Goal: Information Seeking & Learning: Learn about a topic

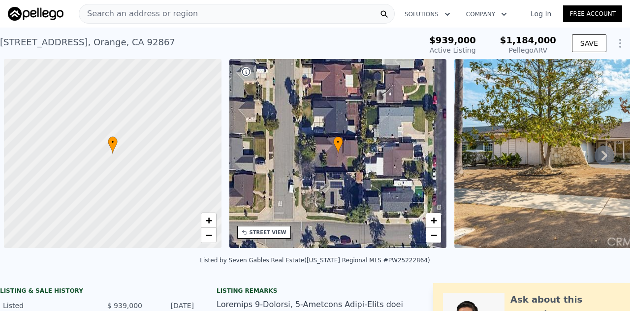
scroll to position [0, 4]
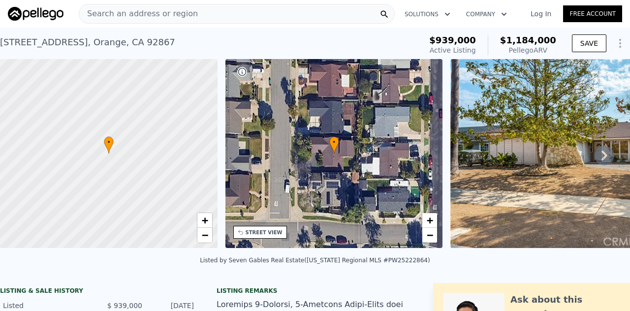
click at [530, 14] on link "Log In" at bounding box center [541, 14] width 44 height 10
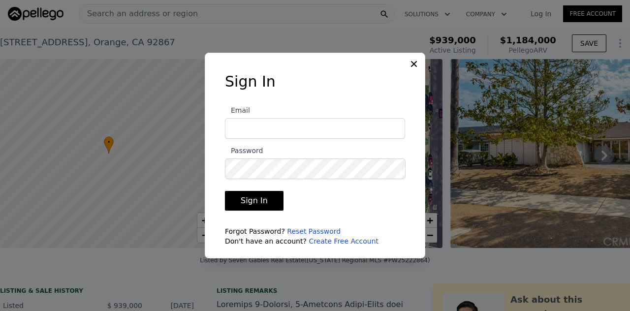
type input "gus@eazysellnbuyre.com"
click at [252, 204] on button "Sign In" at bounding box center [254, 201] width 59 height 20
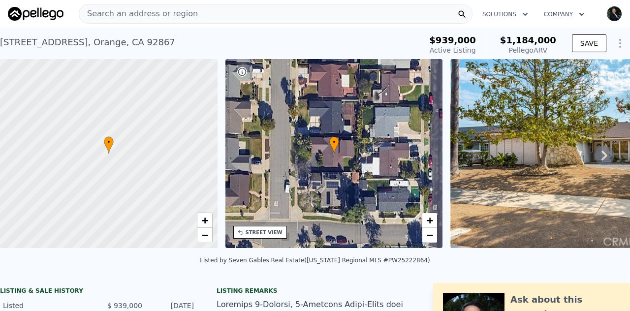
drag, startPoint x: 163, startPoint y: 14, endPoint x: 152, endPoint y: 20, distance: 13.0
click at [152, 20] on div "Search an address or region" at bounding box center [138, 13] width 119 height 19
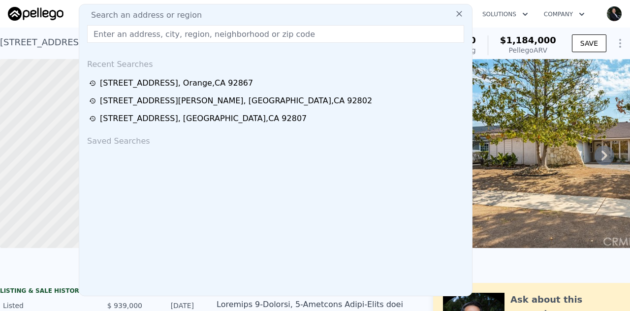
checkbox input "true"
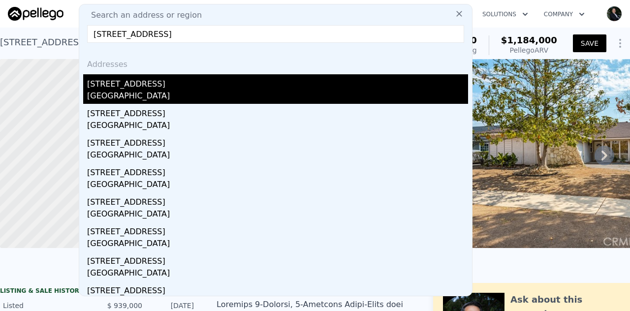
type input "2923 W 76th Street, Los Angeles, CA 90043"
click at [147, 87] on div "[STREET_ADDRESS]" at bounding box center [277, 82] width 381 height 16
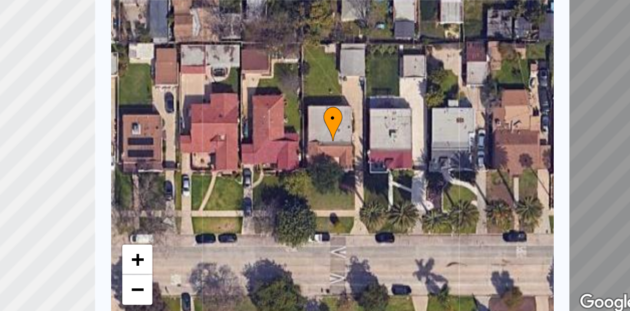
drag, startPoint x: 351, startPoint y: 163, endPoint x: 351, endPoint y: 172, distance: 8.9
click at [351, 172] on div "• + −" at bounding box center [334, 153] width 218 height 189
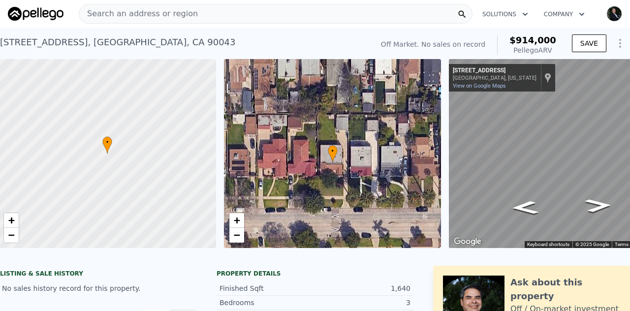
scroll to position [0, 4]
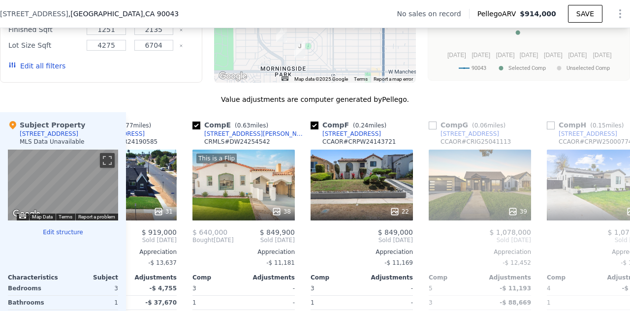
scroll to position [871, 0]
click at [433, 129] on input "checkbox" at bounding box center [433, 126] width 8 height 8
checkbox input "true"
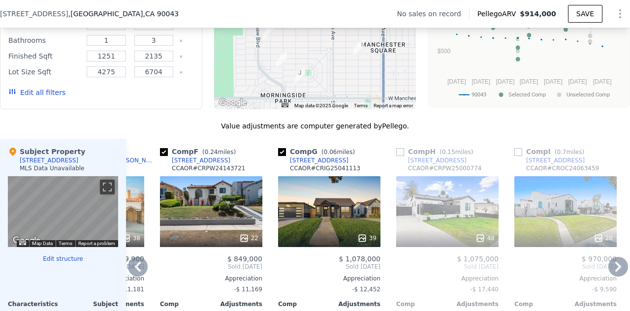
scroll to position [863, 0]
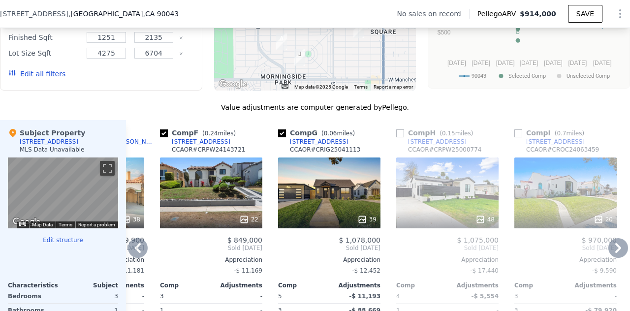
click at [403, 137] on input "checkbox" at bounding box center [400, 133] width 8 height 8
checkbox input "true"
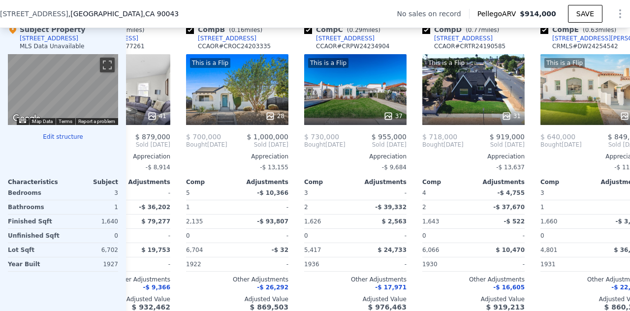
scroll to position [0, 0]
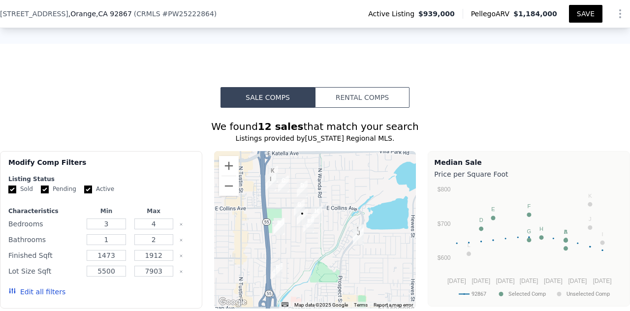
type input "5"
type input "3"
type input "1251"
type input "2135"
type input "4275"
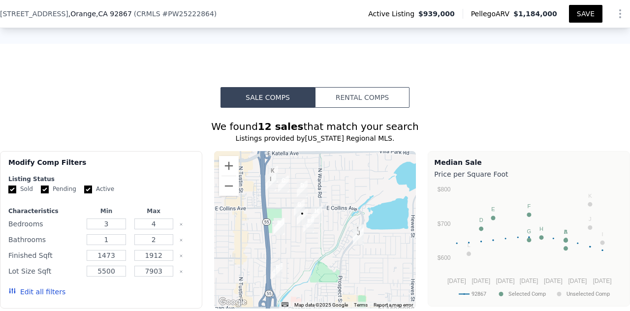
type input "6704"
type input "$ 914,000"
type input "$ 30,002"
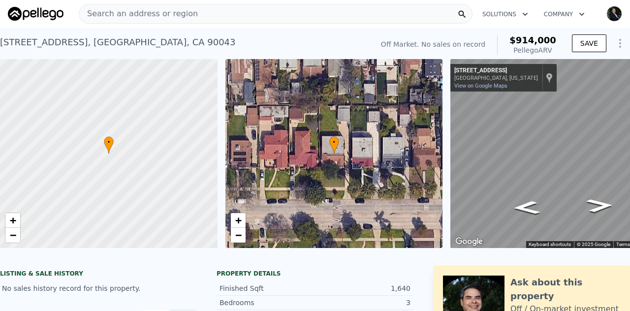
click at [148, 8] on span "Search an address or region" at bounding box center [138, 14] width 119 height 12
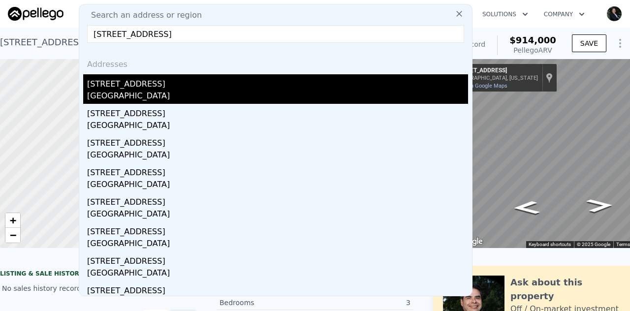
type input "[STREET_ADDRESS]"
click at [122, 89] on div "[STREET_ADDRESS]" at bounding box center [277, 82] width 381 height 16
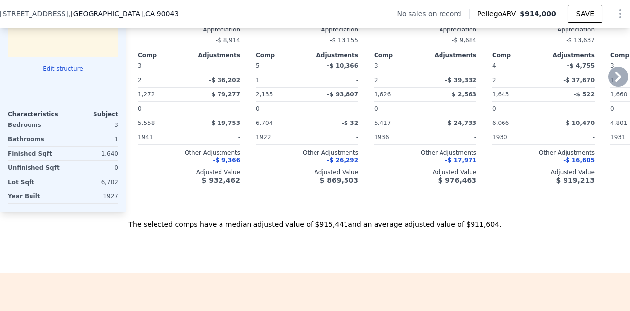
type input "3"
type input "5"
type input "3"
type input "1251"
type input "2135"
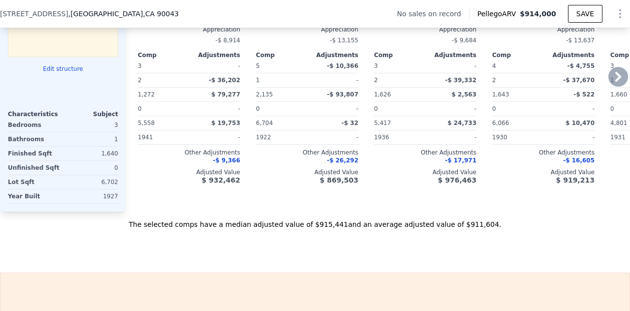
type input "4275"
type input "6704"
type input "$ 914,000"
type input "7"
type input "$ 30,002"
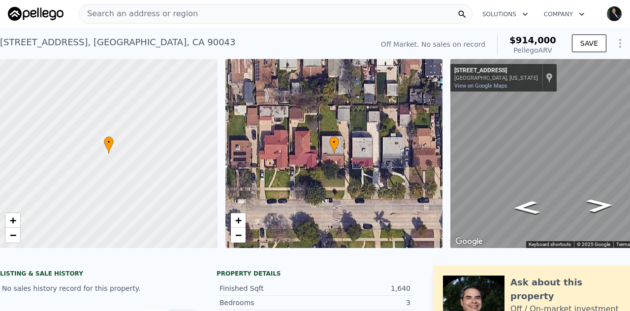
drag, startPoint x: 146, startPoint y: 9, endPoint x: 114, endPoint y: 17, distance: 32.8
click at [114, 17] on span "Search an address or region" at bounding box center [138, 14] width 119 height 12
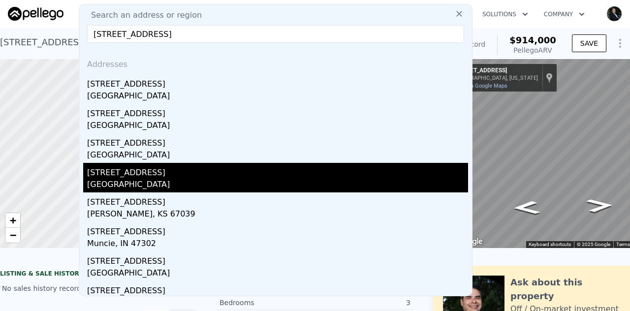
type input "[STREET_ADDRESS]"
click at [136, 181] on div "[GEOGRAPHIC_DATA]" at bounding box center [277, 186] width 381 height 14
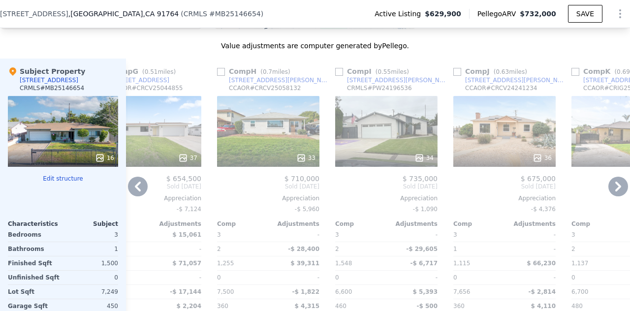
scroll to position [1068, 0]
click at [340, 75] on input "checkbox" at bounding box center [339, 72] width 8 height 8
checkbox input "true"
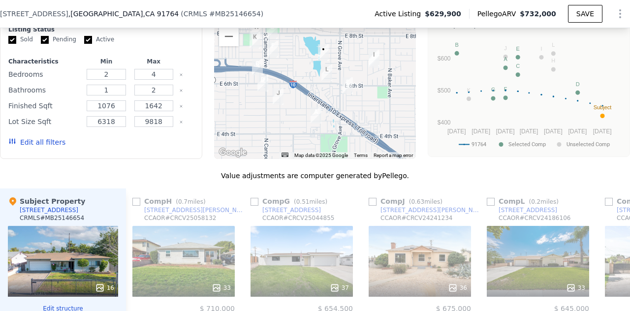
scroll to position [0, 833]
click at [323, 75] on img "1140 E Deodar St" at bounding box center [326, 72] width 11 height 17
click at [322, 73] on img "1140 E Deodar St" at bounding box center [326, 72] width 11 height 17
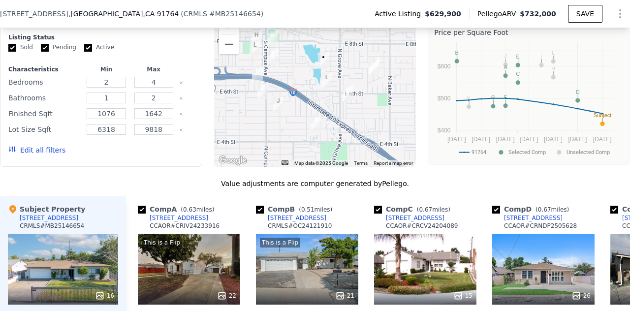
scroll to position [931, 0]
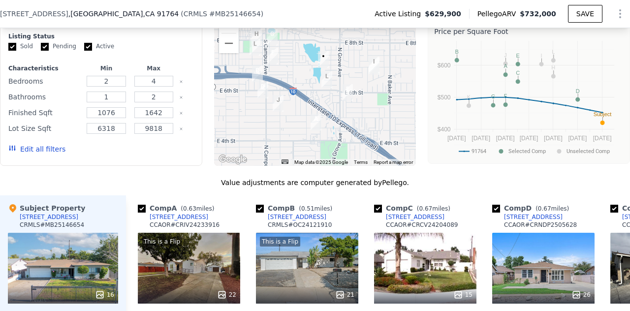
click at [141, 213] on input "checkbox" at bounding box center [142, 209] width 8 height 8
checkbox input "false"
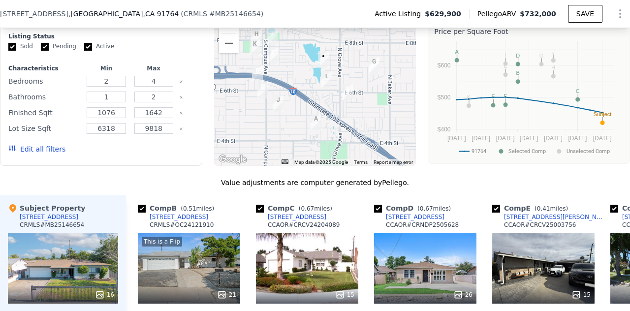
click at [260, 213] on input "checkbox" at bounding box center [260, 209] width 8 height 8
checkbox input "false"
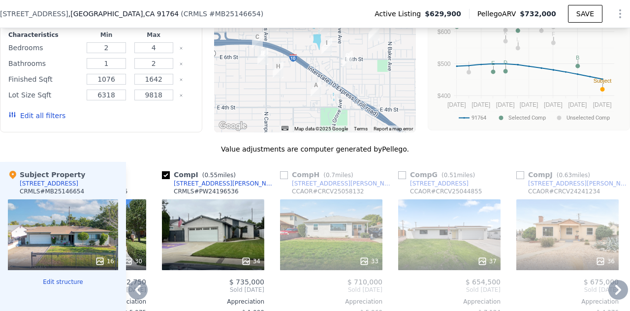
scroll to position [971, 0]
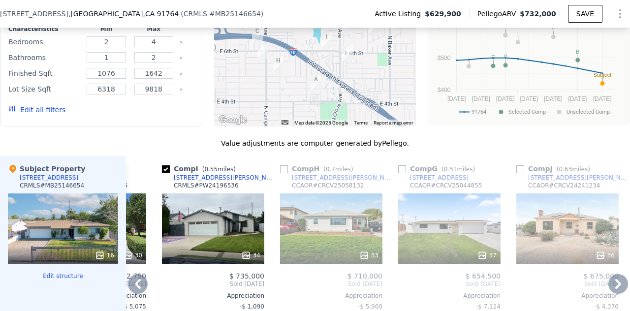
click at [400, 173] on input "checkbox" at bounding box center [402, 169] width 8 height 8
checkbox input "true"
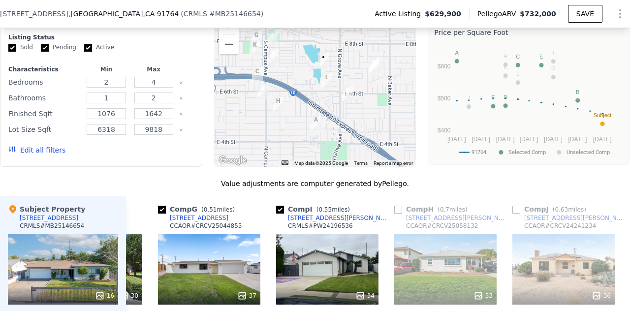
scroll to position [930, 0]
click at [516, 213] on input "checkbox" at bounding box center [516, 210] width 8 height 8
checkbox input "true"
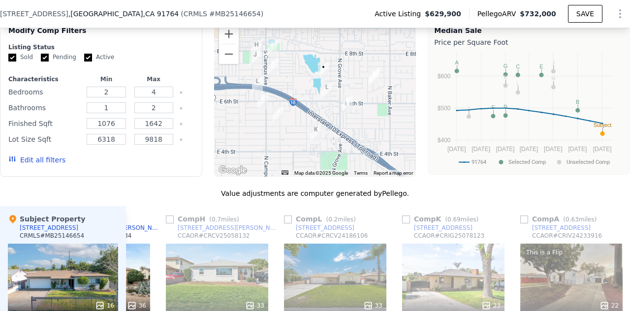
scroll to position [0, 799]
click at [523, 224] on input "checkbox" at bounding box center [524, 220] width 8 height 8
checkbox input "true"
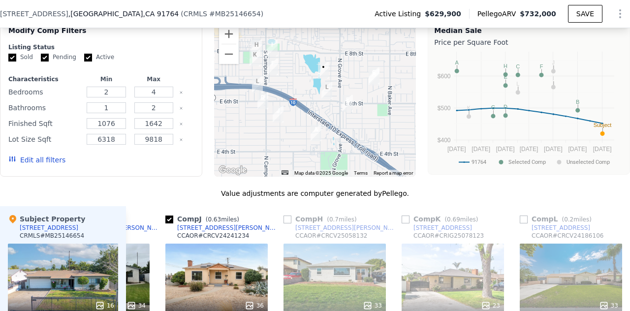
click at [324, 90] on img "1140 E Deodar St" at bounding box center [326, 90] width 11 height 17
click at [407, 223] on input "checkbox" at bounding box center [406, 220] width 8 height 8
checkbox input "true"
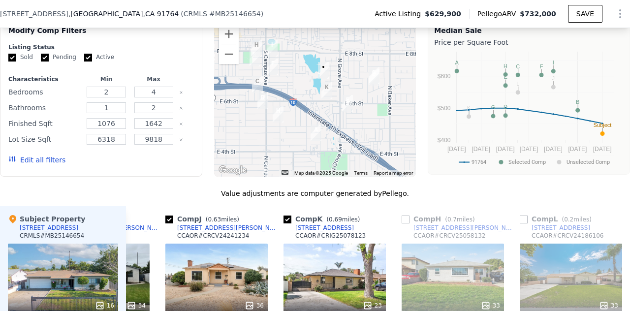
click at [321, 92] on img "1140 E Deodar St" at bounding box center [326, 90] width 11 height 17
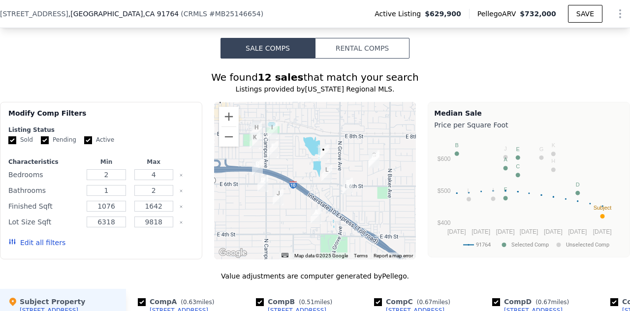
scroll to position [848, 0]
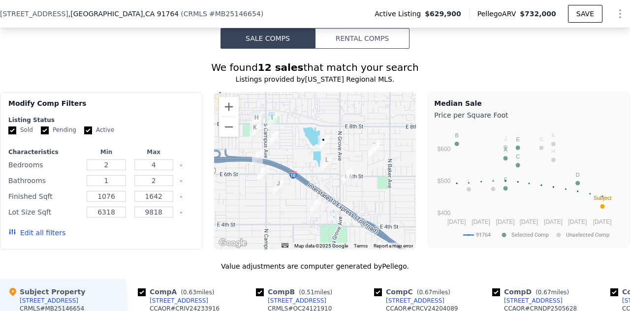
click at [371, 145] on img "1634 N Humboldt Ave" at bounding box center [374, 150] width 11 height 17
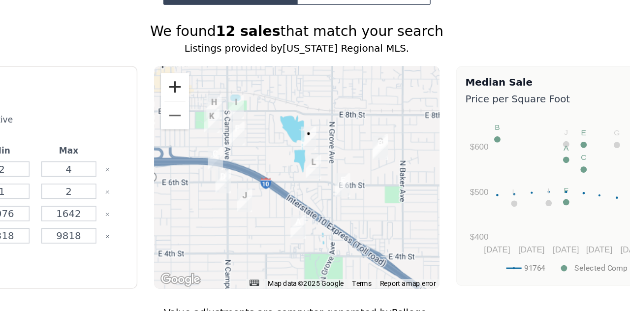
click at [229, 111] on button "Zoom in" at bounding box center [229, 107] width 20 height 20
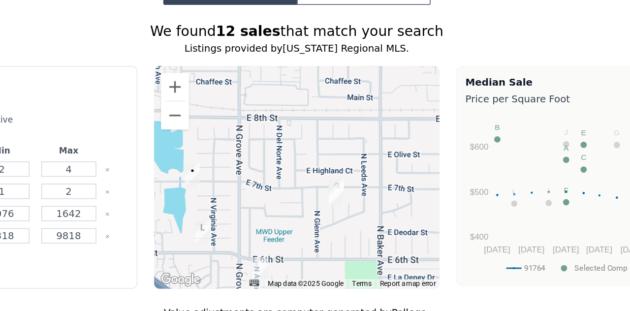
drag, startPoint x: 367, startPoint y: 149, endPoint x: 276, endPoint y: 197, distance: 102.8
click at [276, 197] on div at bounding box center [315, 171] width 202 height 158
click at [229, 111] on button "Zoom in" at bounding box center [229, 107] width 20 height 20
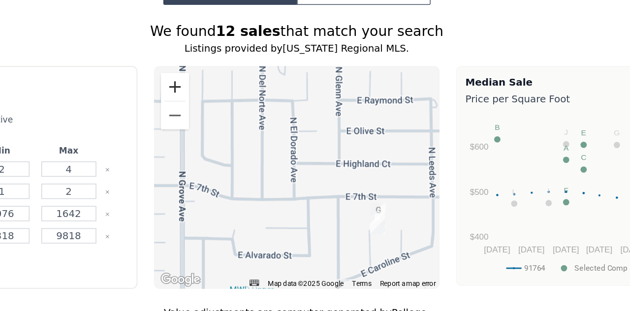
click at [229, 111] on button "Zoom in" at bounding box center [229, 107] width 20 height 20
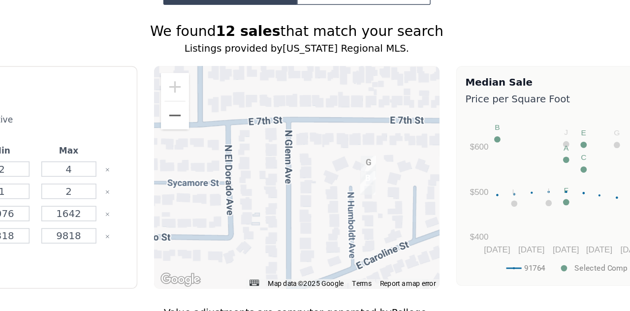
drag, startPoint x: 396, startPoint y: 193, endPoint x: 330, endPoint y: 126, distance: 94.4
click at [330, 126] on div at bounding box center [315, 171] width 202 height 158
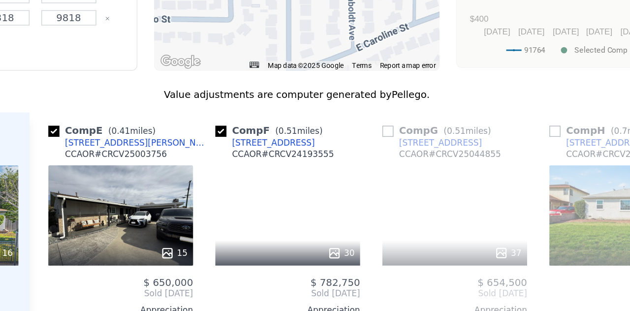
scroll to position [0, 471]
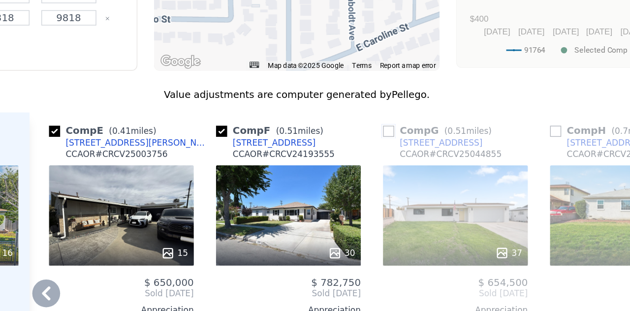
click at [379, 142] on input "checkbox" at bounding box center [380, 138] width 8 height 8
checkbox input "true"
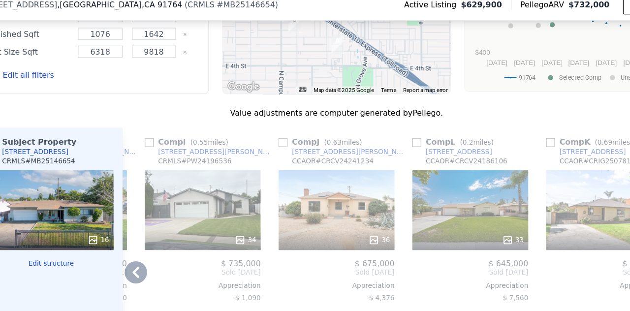
scroll to position [1013, 0]
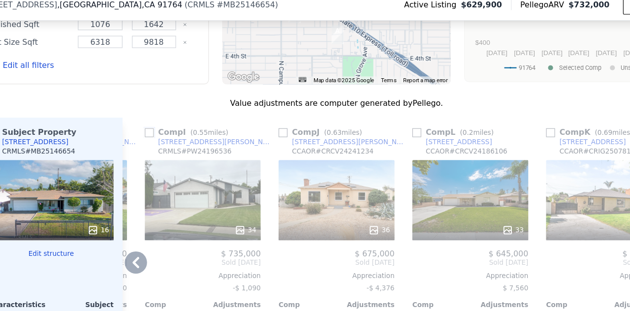
click at [149, 131] on input "checkbox" at bounding box center [150, 127] width 8 height 8
checkbox input "true"
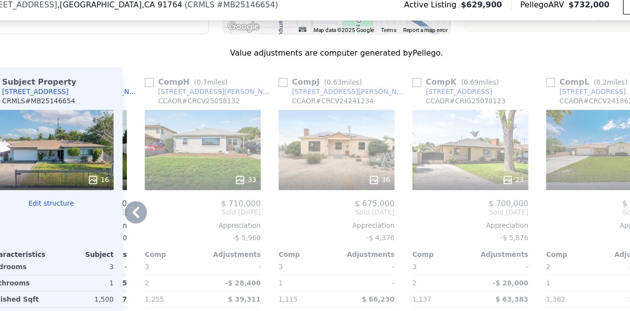
scroll to position [1058, 0]
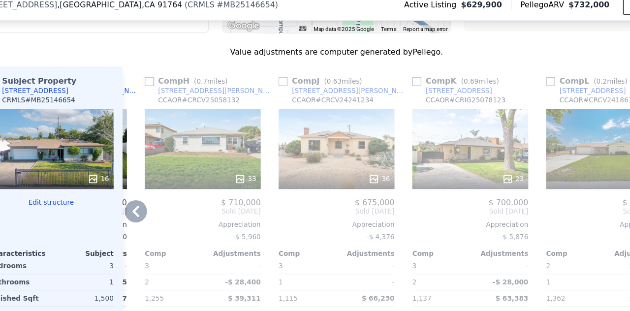
click at [149, 86] on input "checkbox" at bounding box center [150, 82] width 8 height 8
checkbox input "true"
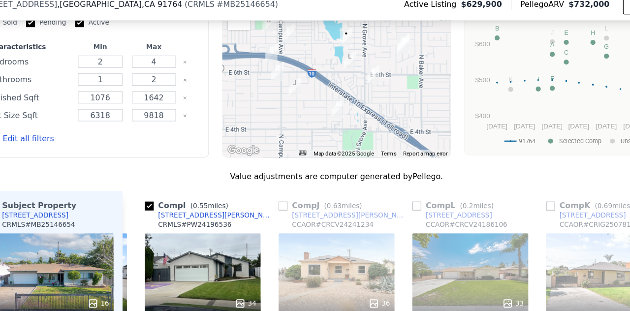
scroll to position [949, 0]
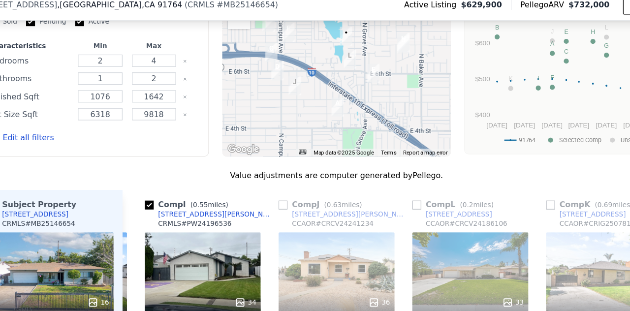
click at [322, 62] on img "1140 E Deodar St" at bounding box center [326, 62] width 11 height 17
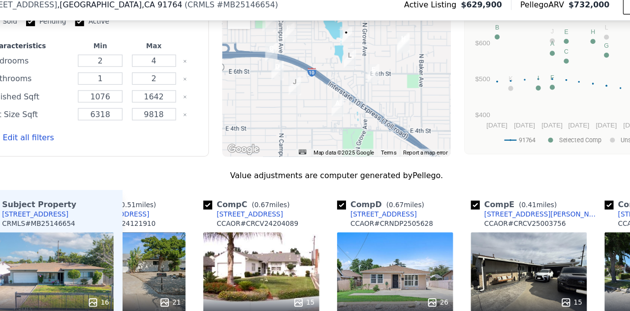
scroll to position [0, 0]
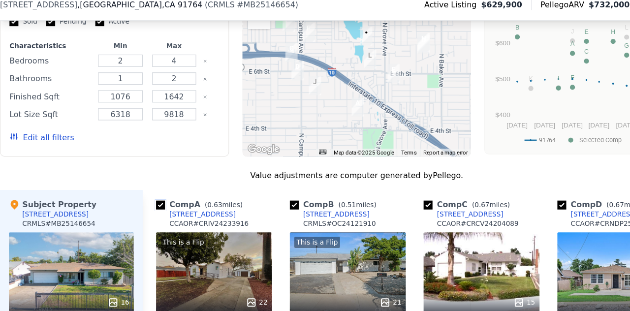
click at [141, 195] on input "checkbox" at bounding box center [142, 191] width 8 height 8
checkbox input "false"
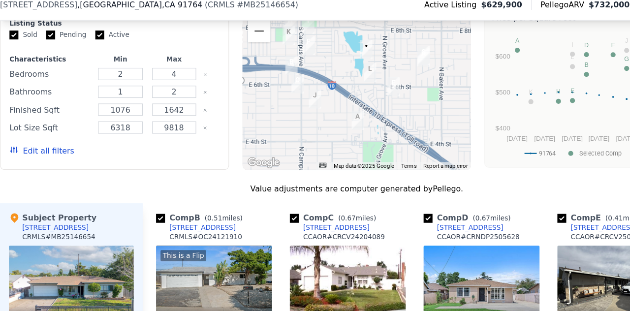
scroll to position [938, 0]
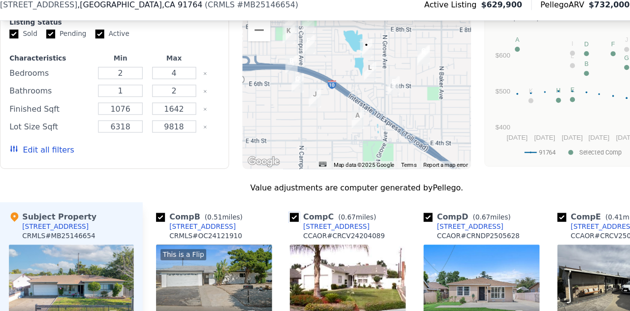
click at [259, 206] on input "checkbox" at bounding box center [260, 202] width 8 height 8
checkbox input "false"
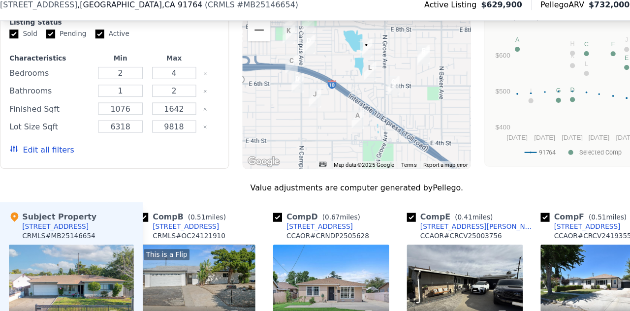
scroll to position [0, 0]
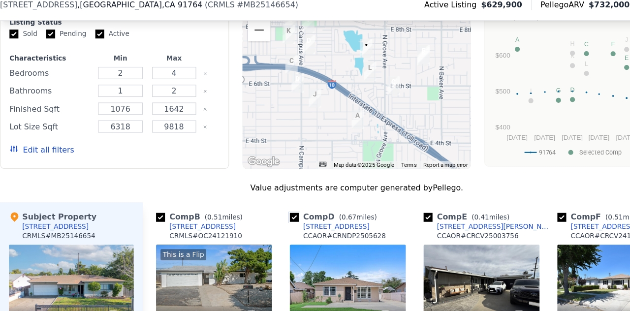
click at [259, 206] on input "checkbox" at bounding box center [260, 202] width 8 height 8
checkbox input "false"
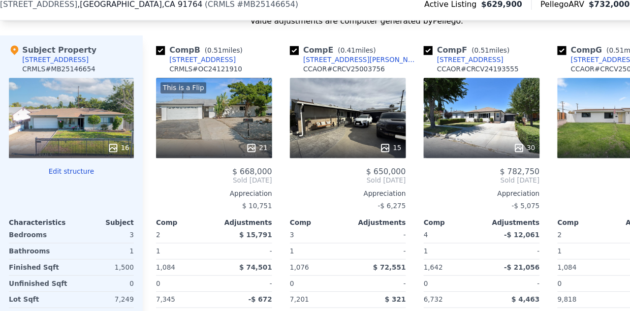
scroll to position [1086, 0]
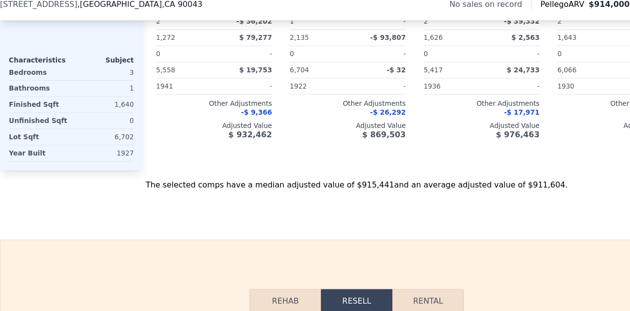
type input "2"
type input "4"
type input "2"
type input "1076"
type input "1642"
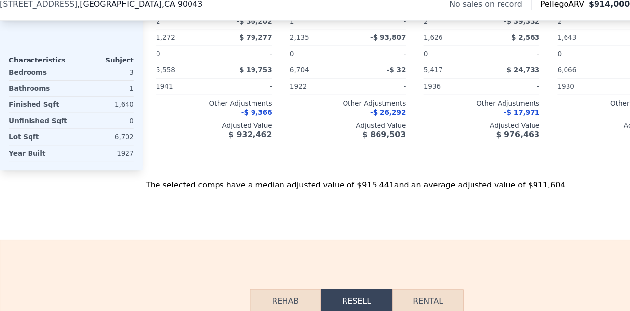
type input "6318"
type input "9818"
type input "$ 732,000"
type input "6"
type input "$ 15,378"
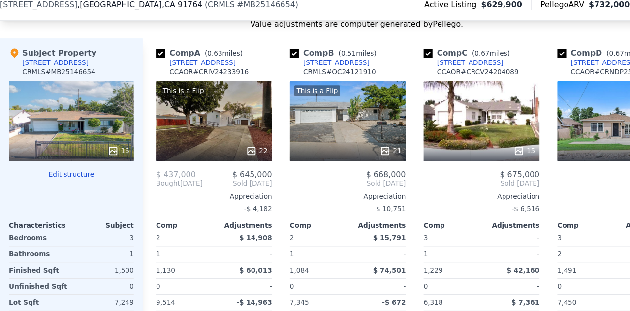
scroll to position [1086, 0]
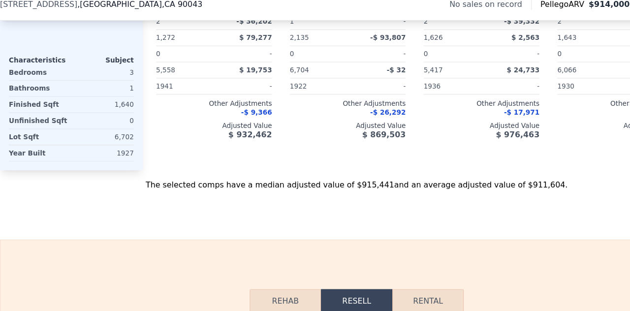
type input "3"
type input "5"
type input "3"
type input "1251"
type input "2135"
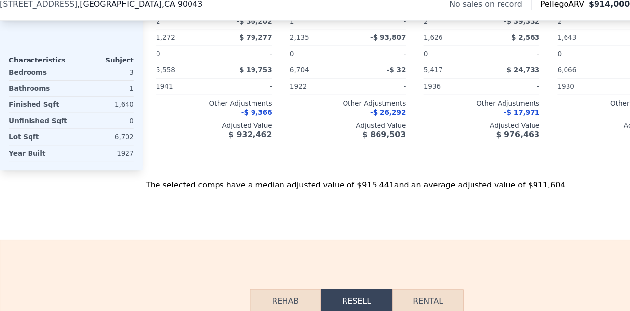
type input "4275"
type input "6704"
type input "$ 914,000"
type input "7"
type input "$ 30,002"
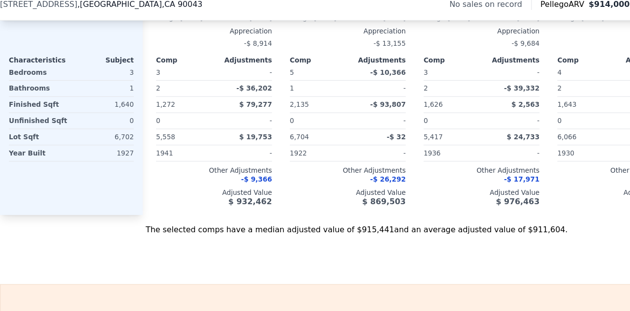
scroll to position [790, 0]
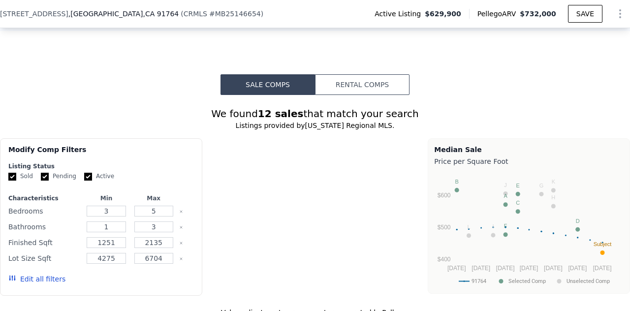
type input "2"
type input "4"
type input "2"
type input "1076"
type input "1642"
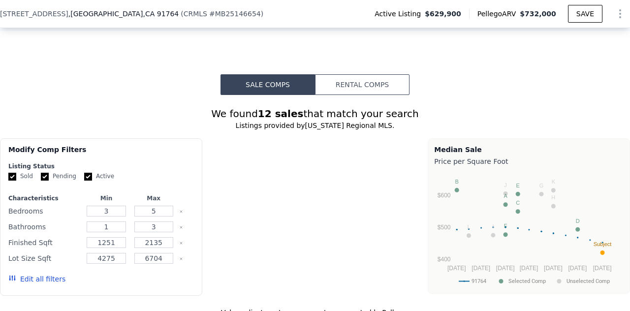
type input "6318"
type input "9818"
type input "$ 732,000"
type input "6"
type input "$ 15,378"
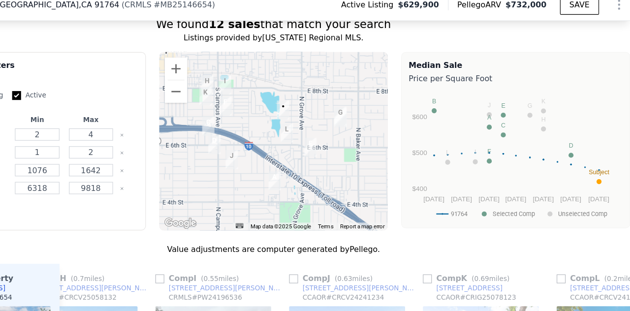
scroll to position [882, 0]
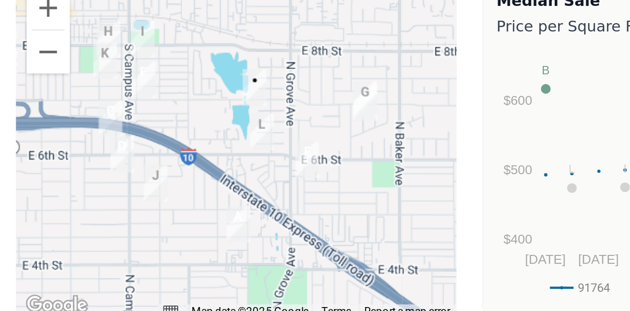
click at [344, 142] on img "1426 Amador Ave" at bounding box center [347, 142] width 11 height 17
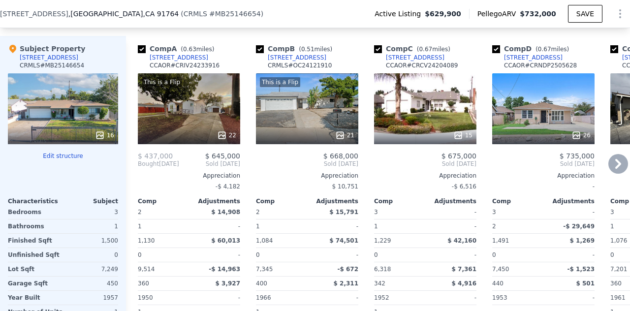
scroll to position [1091, 0]
click at [543, 120] on div "26" at bounding box center [543, 108] width 102 height 71
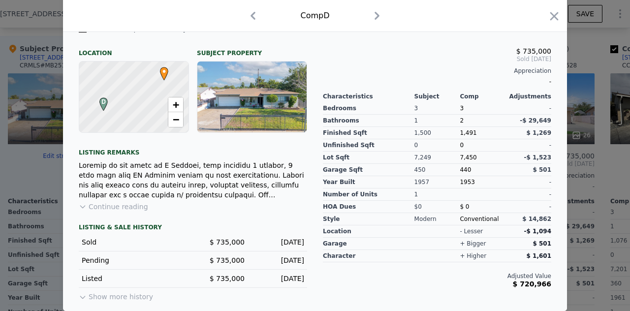
scroll to position [277, 0]
click at [554, 15] on icon "button" at bounding box center [554, 16] width 14 height 14
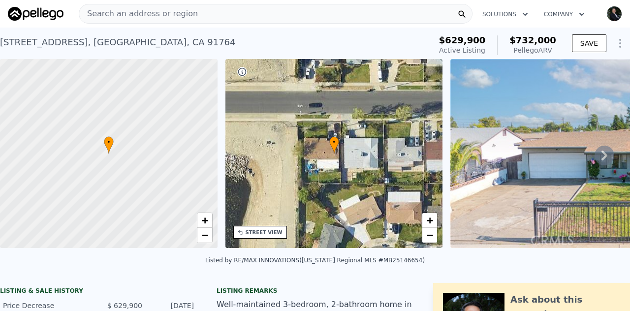
click at [109, 10] on span "Search an address or region" at bounding box center [138, 14] width 119 height 12
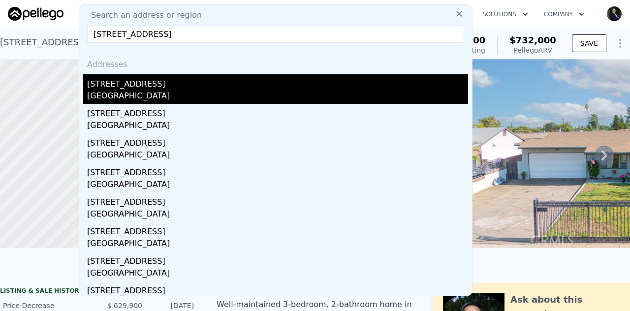
type input "11203 Redberry Street"
click at [140, 89] on div "[STREET_ADDRESS]" at bounding box center [277, 82] width 381 height 16
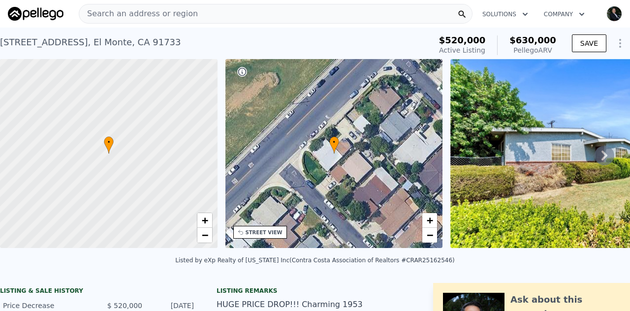
click at [129, 15] on span "Search an address or region" at bounding box center [138, 14] width 119 height 12
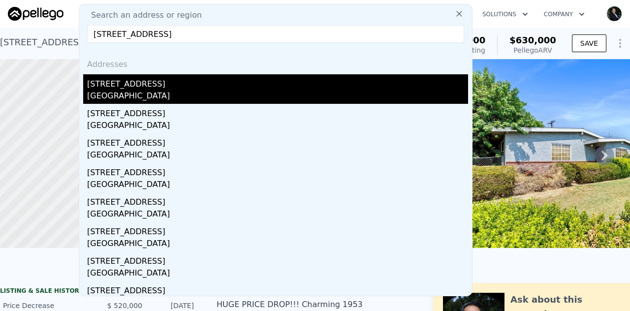
type input "401 S Cherrywood Street, West Covina, CA 91791"
click at [142, 92] on div "West Covina, CA 91791" at bounding box center [277, 97] width 381 height 14
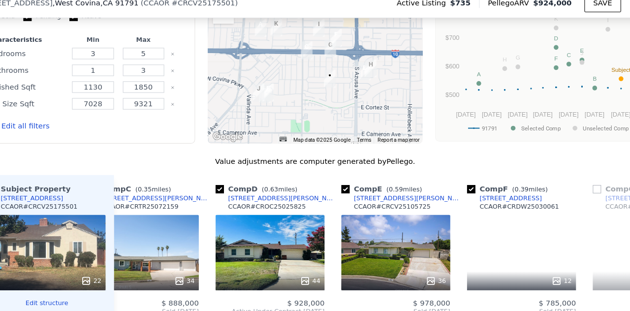
scroll to position [0, 271]
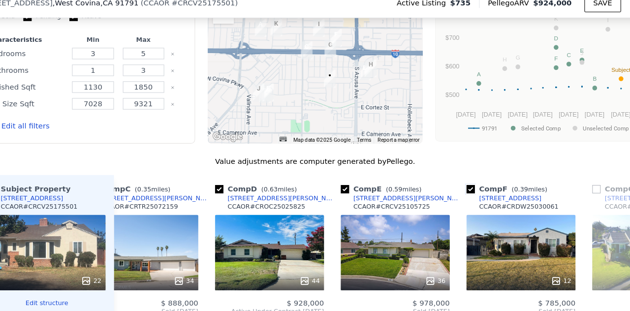
click at [462, 193] on input "checkbox" at bounding box center [461, 189] width 8 height 8
checkbox input "false"
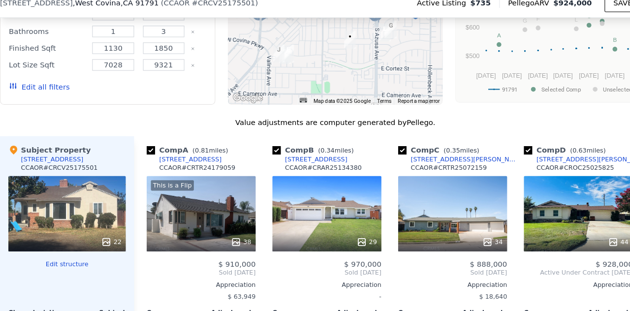
scroll to position [960, 0]
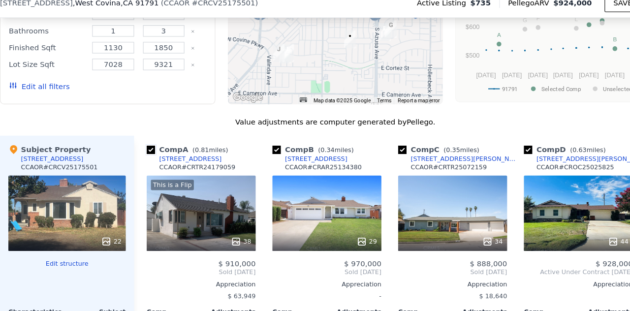
click at [140, 156] on input "checkbox" at bounding box center [142, 152] width 8 height 8
checkbox input "false"
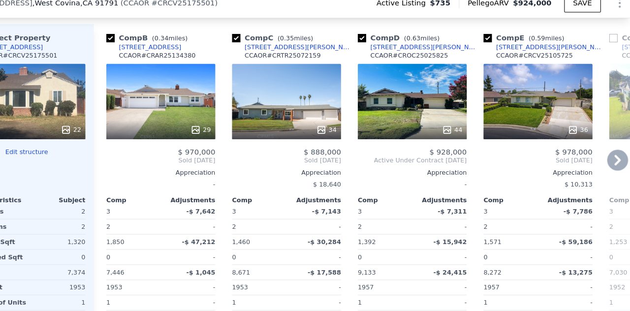
scroll to position [0, 0]
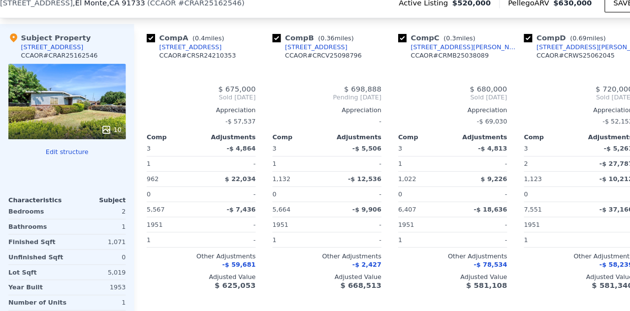
type input "2"
type input "3"
type input "2"
type input "960"
type input "1337"
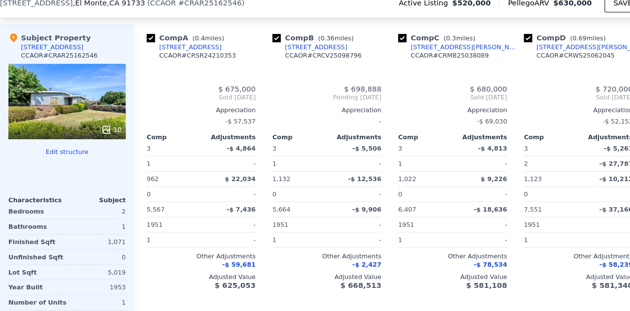
type input "5242"
type input "7551"
type input "$ 630,000"
type input "5"
type input "$ 43,169"
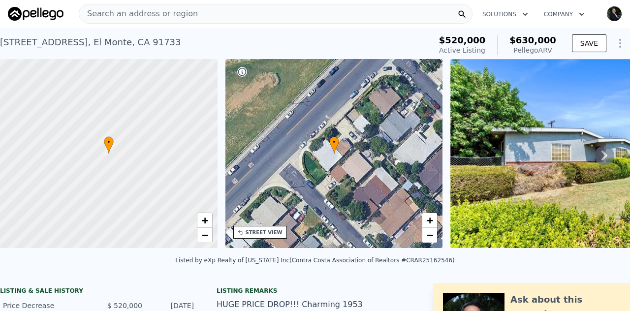
click at [141, 14] on span "Search an address or region" at bounding box center [138, 14] width 119 height 12
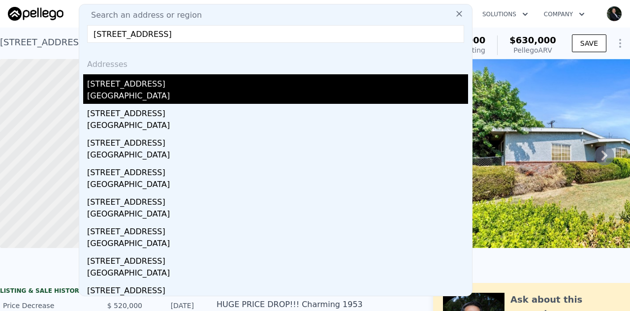
type input "401 S Cherrywood Street, West Covina, CA 91791"
click at [136, 97] on div "West Covina, CA 91791" at bounding box center [277, 97] width 381 height 14
type input "3"
type input "5"
type input "3"
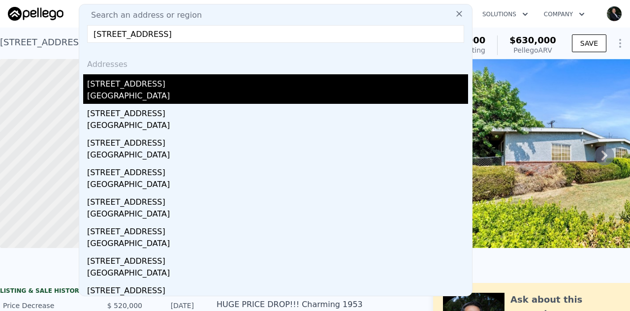
type input "1130"
type input "1850"
type input "7028"
type input "9321"
type input "$ 924,000"
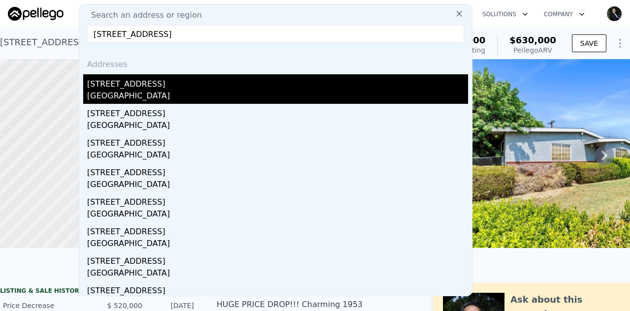
type input "6"
type input "$ 84,049"
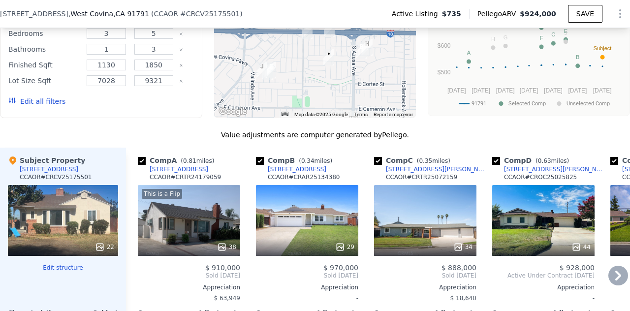
scroll to position [952, 0]
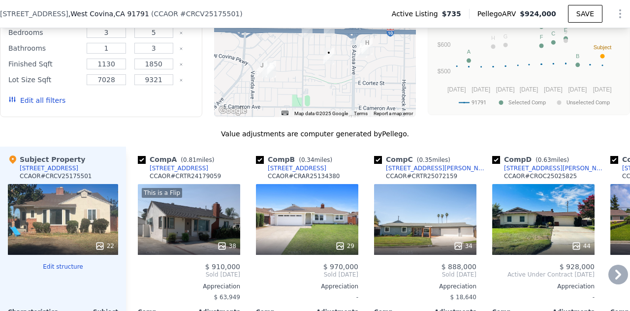
click at [144, 164] on input "checkbox" at bounding box center [142, 160] width 8 height 8
checkbox input "false"
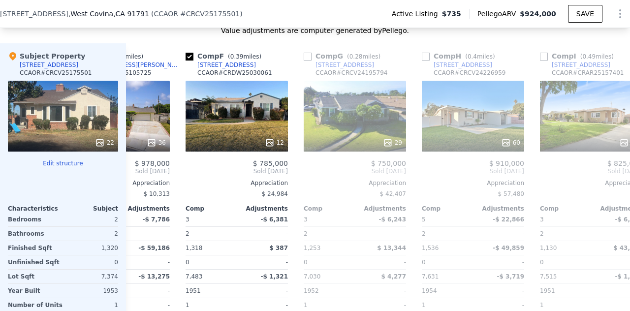
scroll to position [0, 0]
